Goal: Task Accomplishment & Management: Use online tool/utility

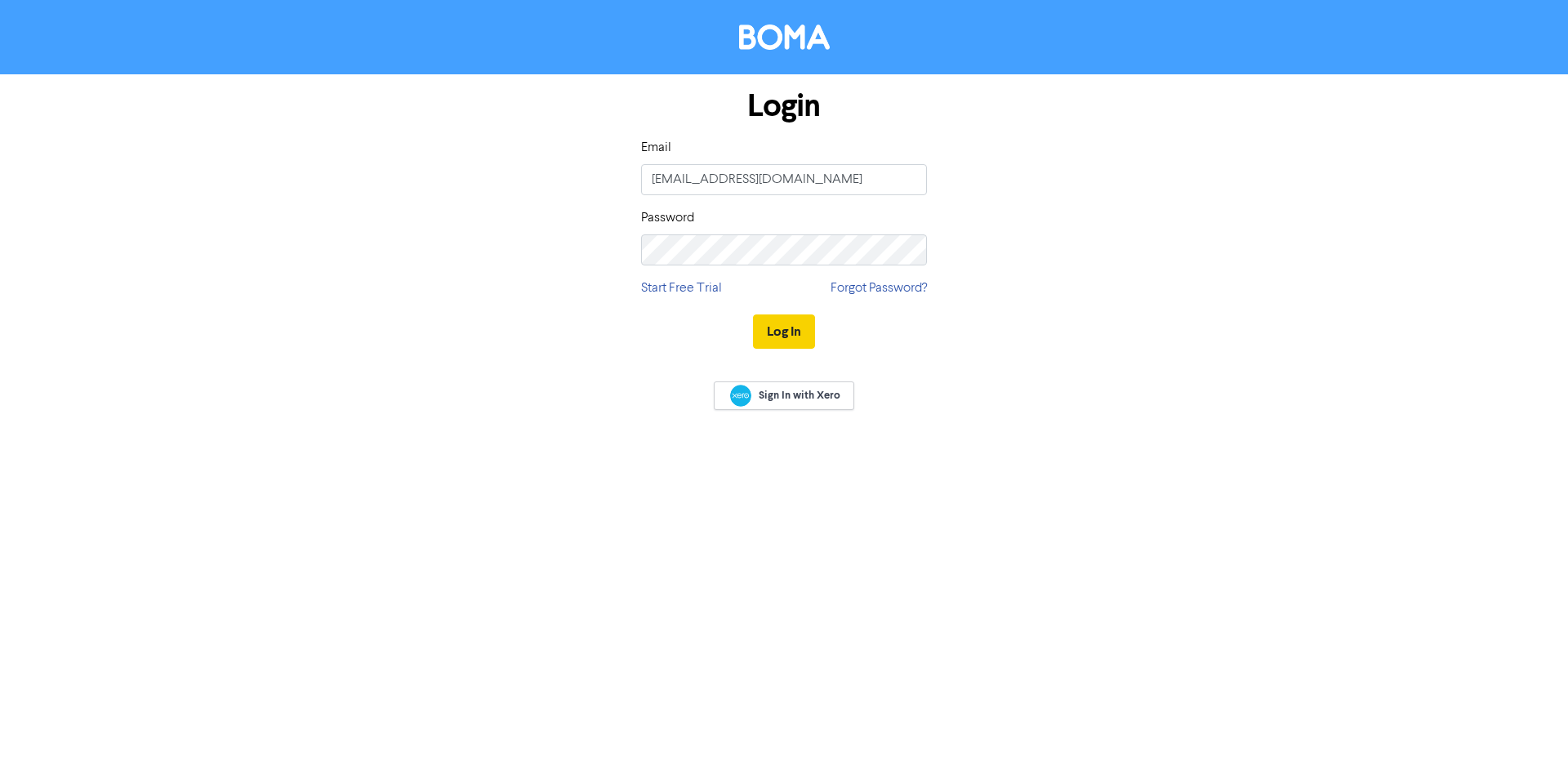
type input "[EMAIL_ADDRESS][DOMAIN_NAME]"
click at [779, 332] on button "Log In" at bounding box center [784, 331] width 62 height 34
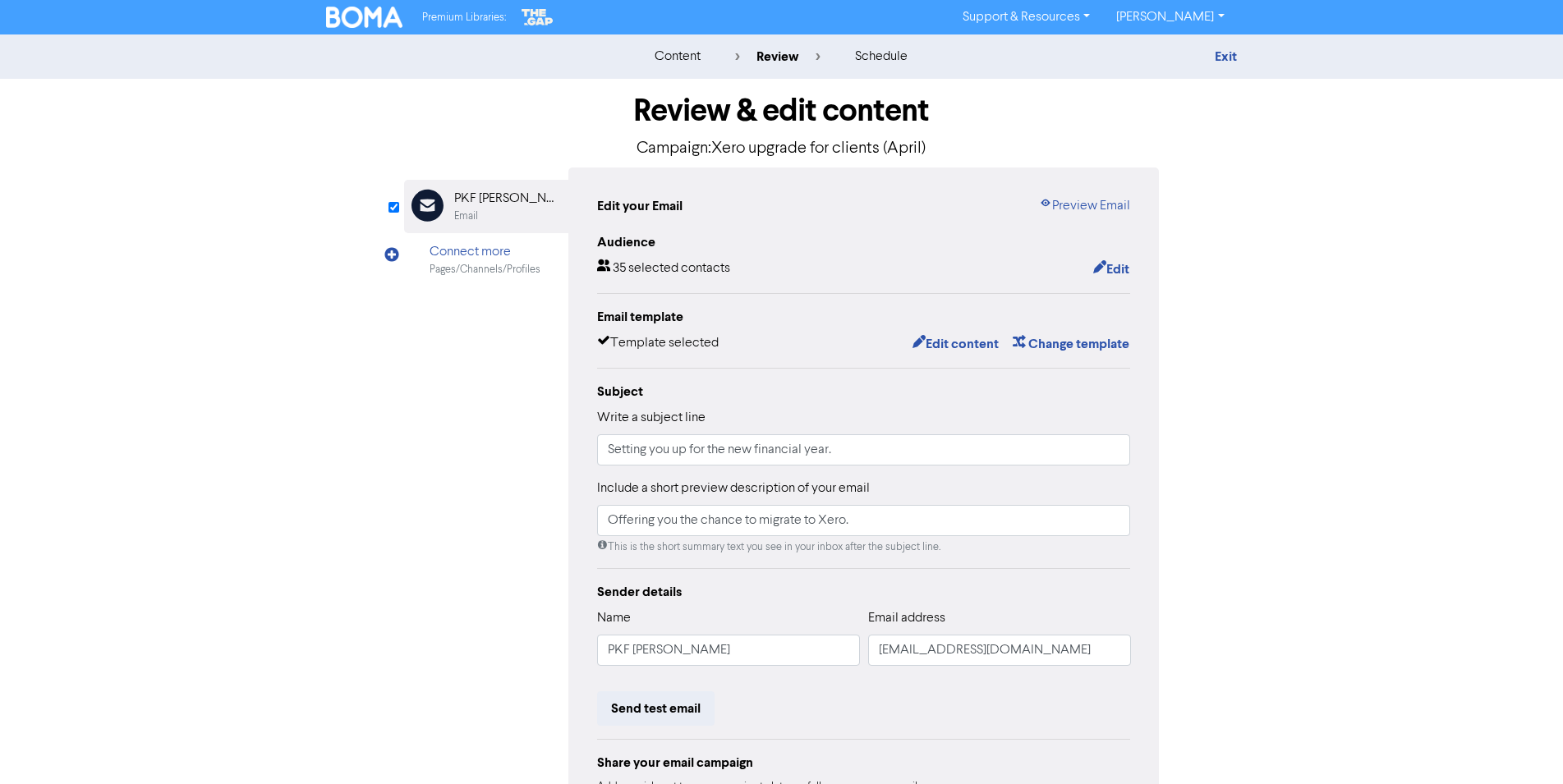
click at [1212, 51] on div "Exit" at bounding box center [1094, 56] width 287 height 19
click at [1222, 55] on link "Exit" at bounding box center [1226, 56] width 22 height 16
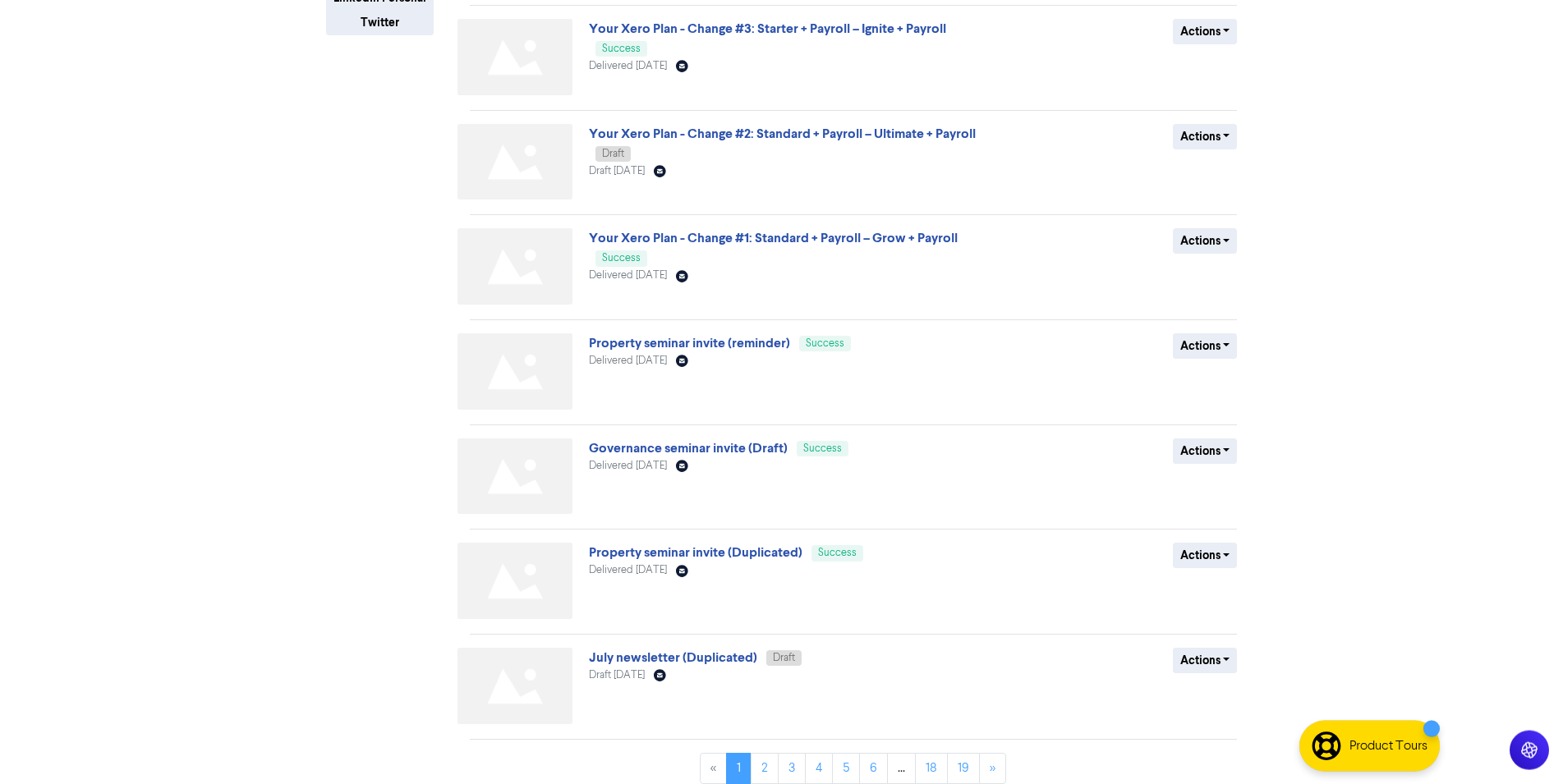
scroll to position [443, 0]
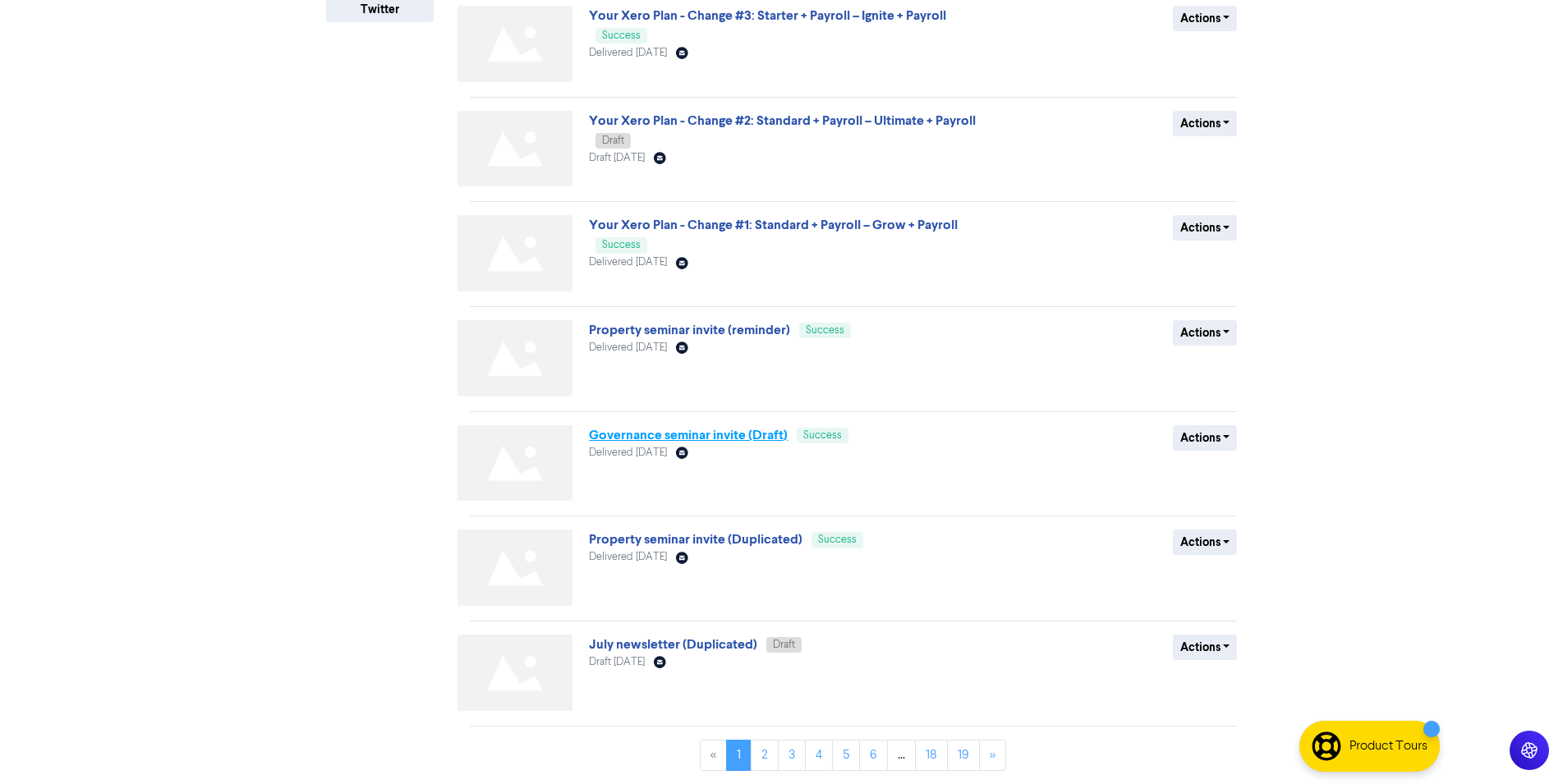
click at [617, 429] on link "Governance seminar invite (Draft)" at bounding box center [688, 435] width 199 height 16
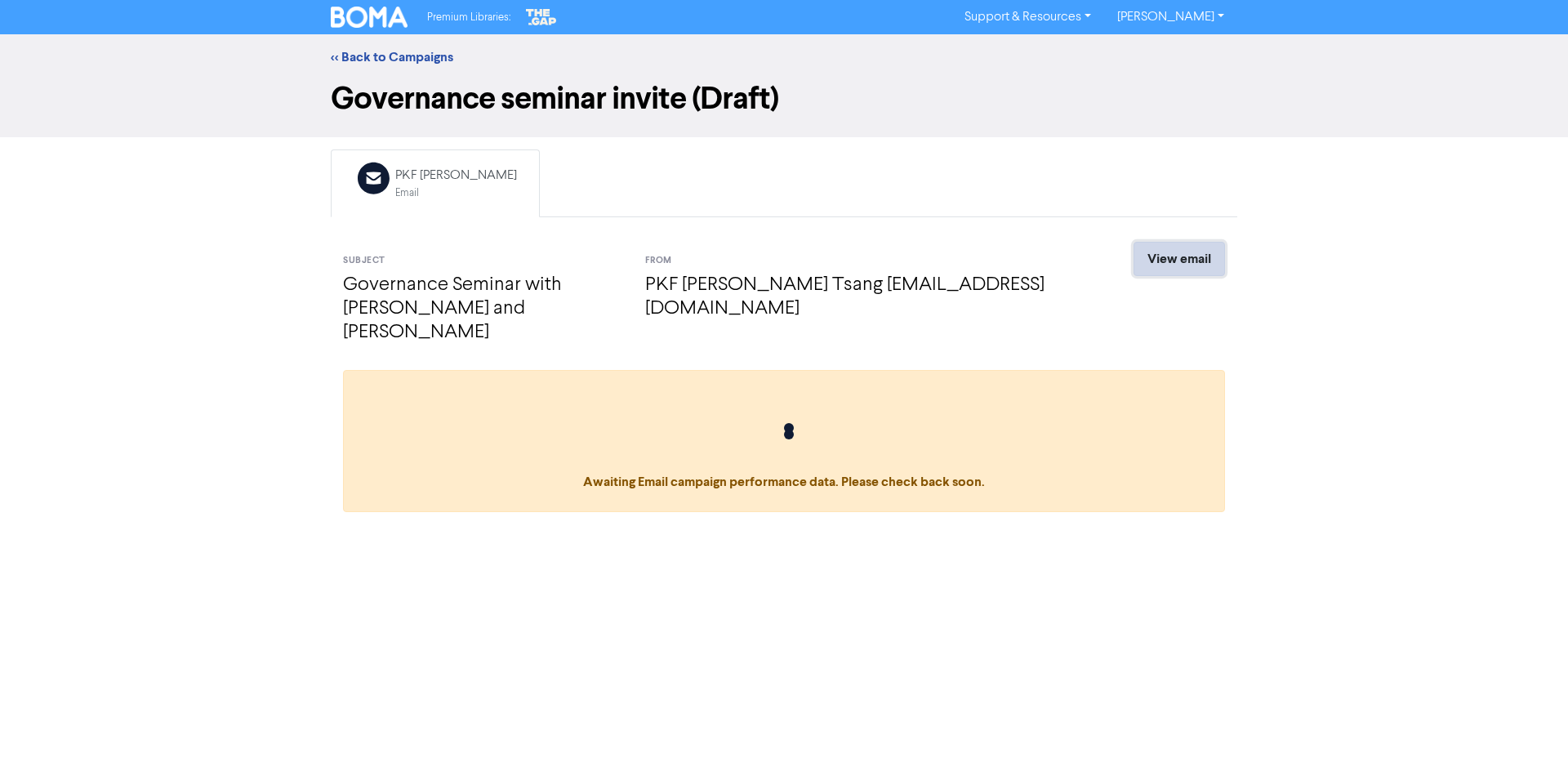
click at [1165, 258] on link "View email" at bounding box center [1179, 259] width 91 height 34
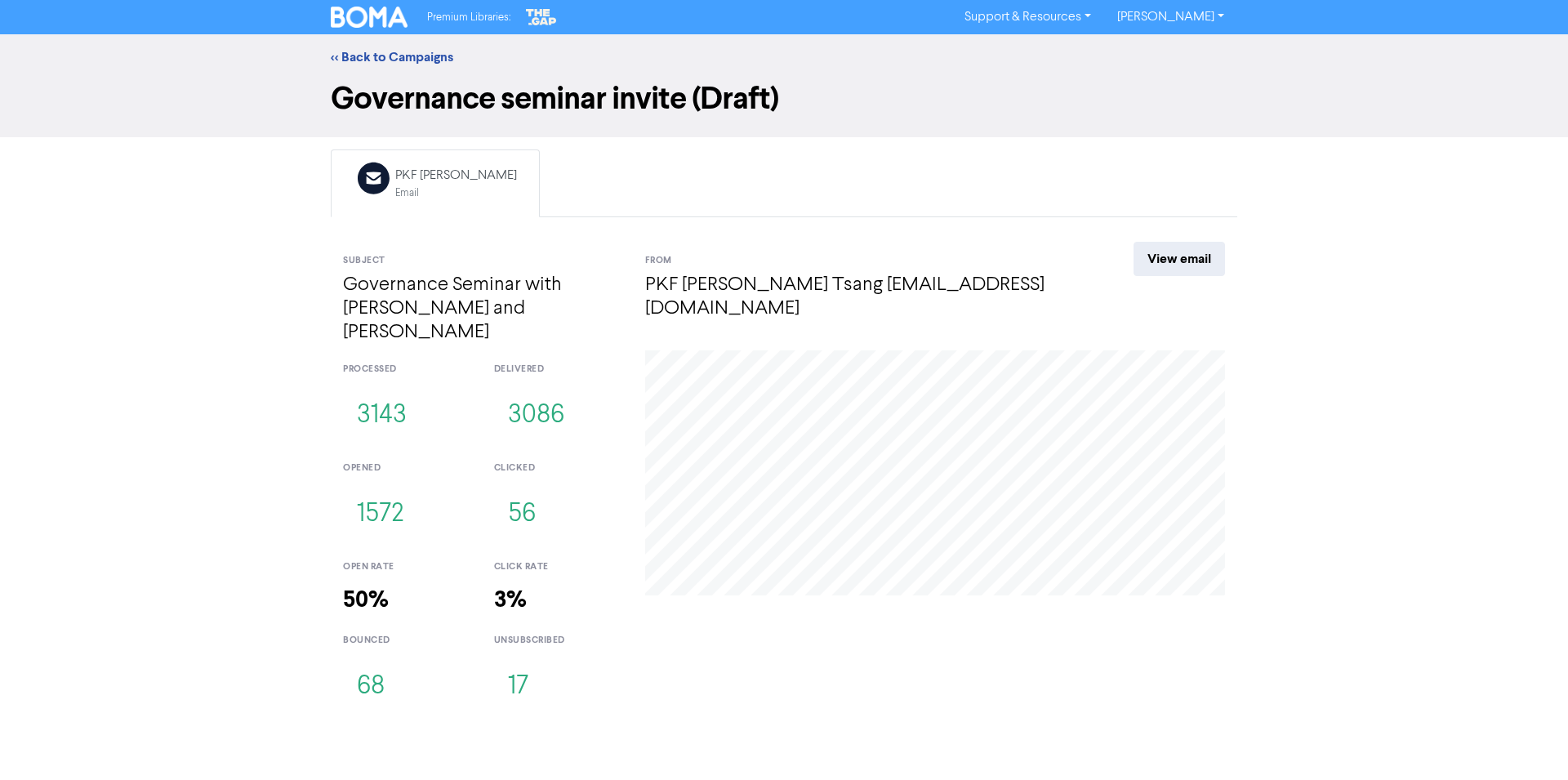
drag, startPoint x: 154, startPoint y: 291, endPoint x: 147, endPoint y: 267, distance: 25.0
click at [153, 287] on div "<< Back to Campaigns Governance seminar invite (Draft) Email Created with Sketc…" at bounding box center [784, 377] width 1568 height 686
click at [373, 58] on link "<< Back to Campaigns" at bounding box center [392, 56] width 122 height 16
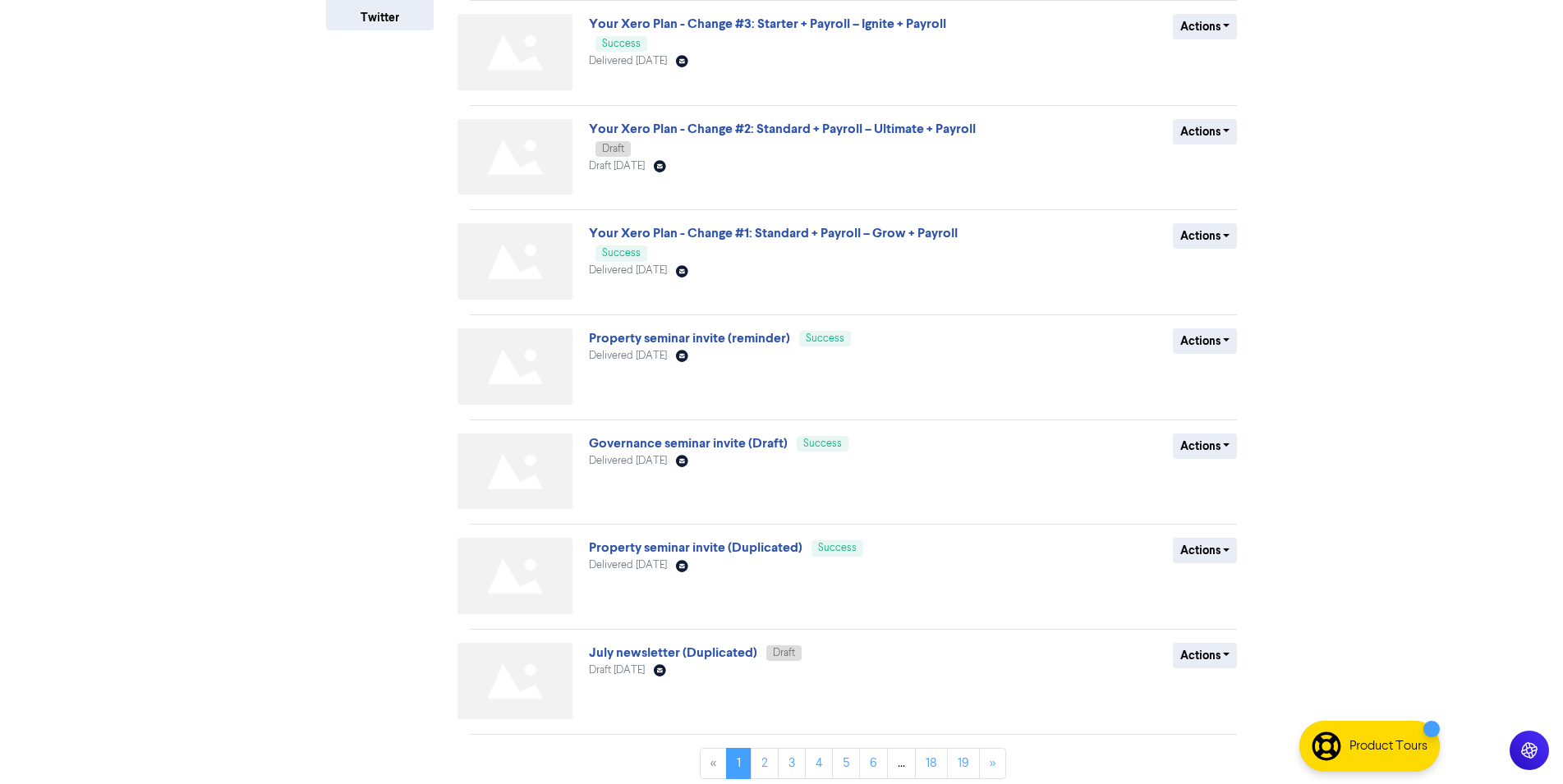
scroll to position [443, 0]
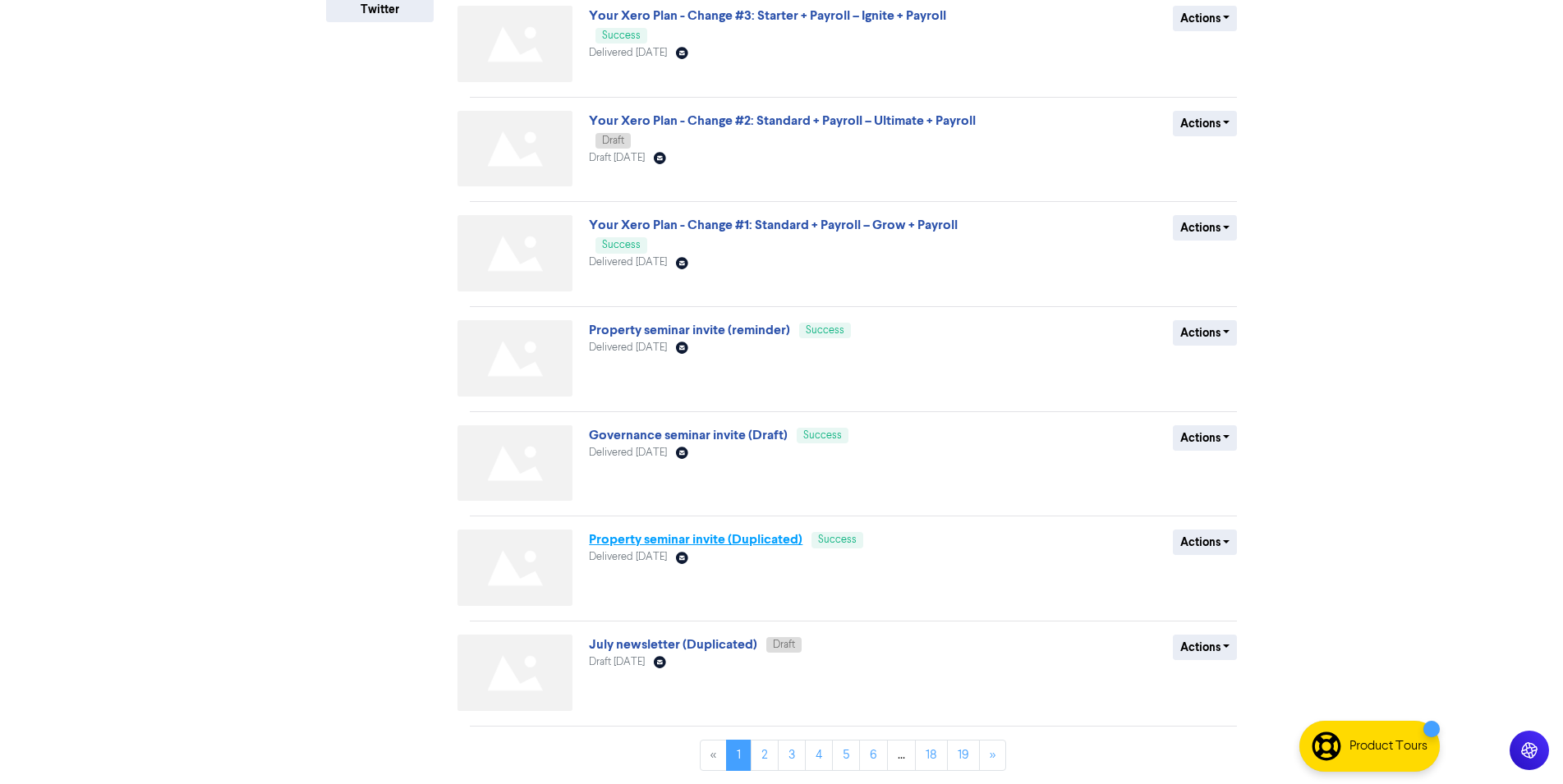
click at [658, 544] on link "Property seminar invite (Duplicated)" at bounding box center [695, 539] width 213 height 16
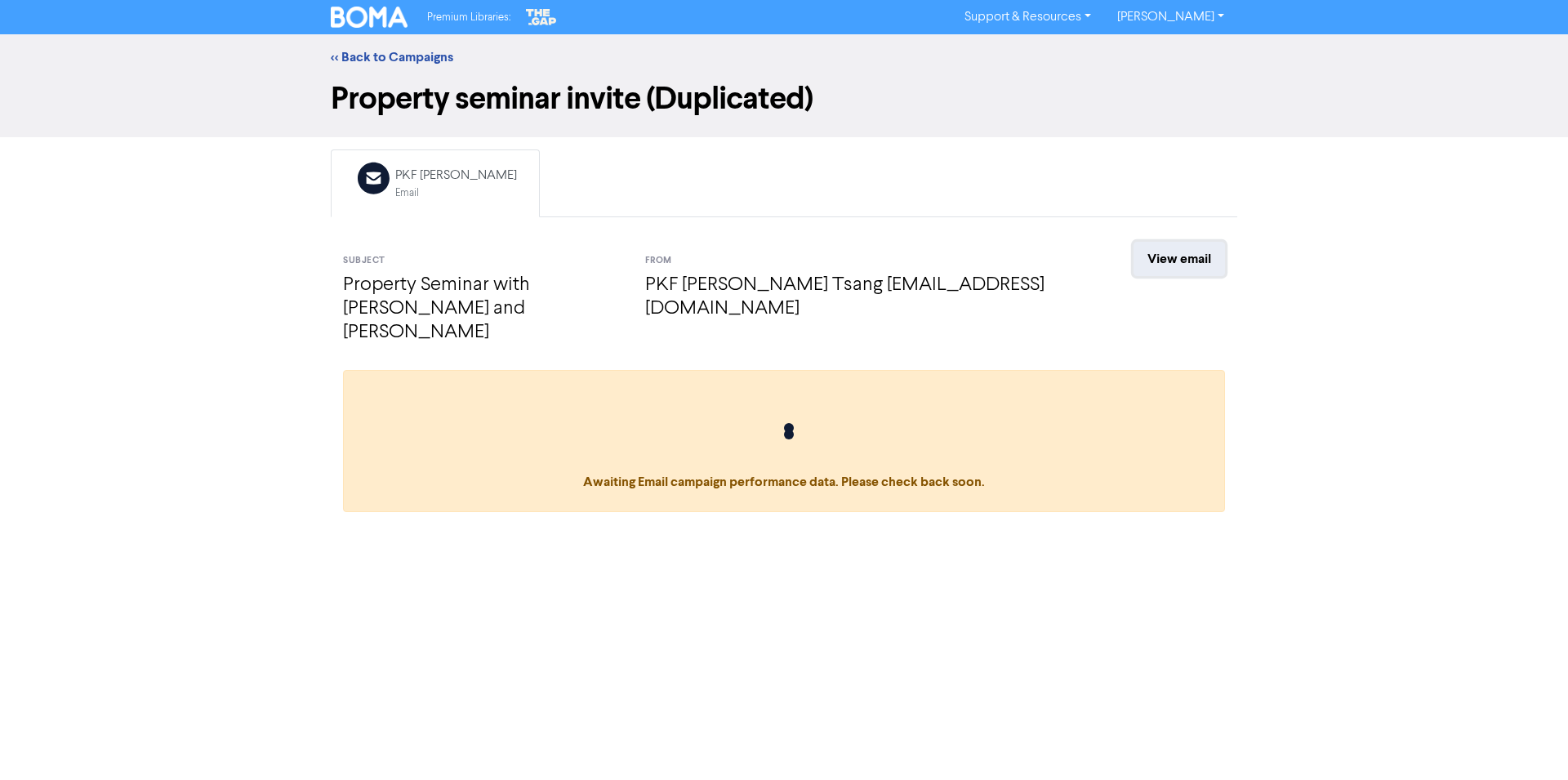
click at [1193, 255] on link "View email" at bounding box center [1179, 259] width 91 height 34
